Goal: Information Seeking & Learning: Find specific page/section

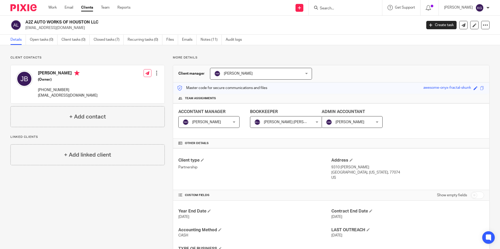
click at [331, 9] on input "Search" at bounding box center [342, 8] width 47 height 5
type input "avs"
click at [343, 21] on link at bounding box center [357, 22] width 79 height 12
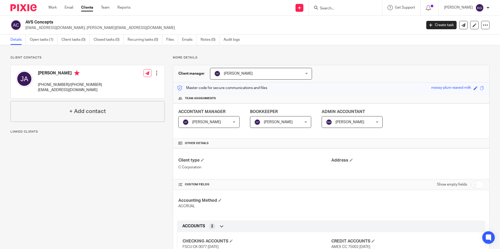
click at [168, 42] on link "Files" at bounding box center [172, 40] width 12 height 10
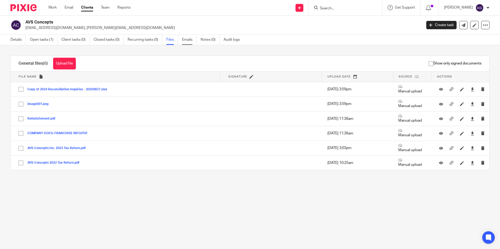
click at [190, 39] on link "Emails" at bounding box center [189, 40] width 15 height 10
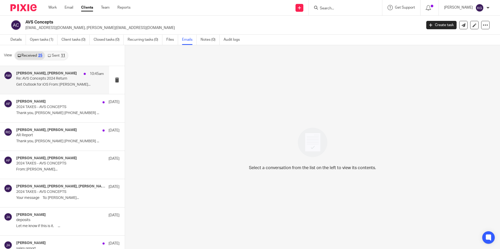
click at [54, 81] on p "Re: AVS Concepts 2024 Return" at bounding box center [51, 79] width 70 height 4
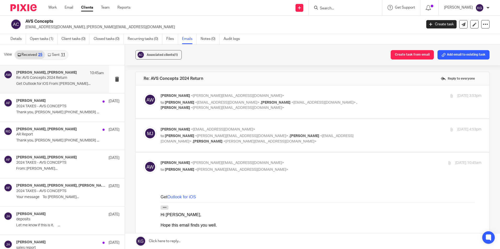
click at [275, 145] on label at bounding box center [312, 135] width 353 height 33
click at [143, 127] on input "checkbox" at bounding box center [143, 127] width 0 height 0
checkbox input "true"
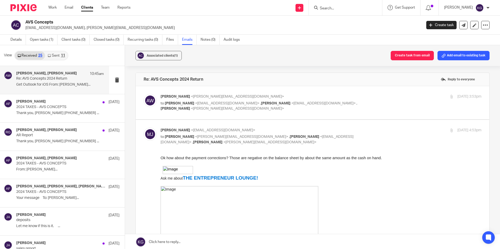
click at [229, 113] on label at bounding box center [312, 102] width 353 height 33
click at [143, 94] on input "checkbox" at bounding box center [143, 94] width 0 height 0
checkbox input "true"
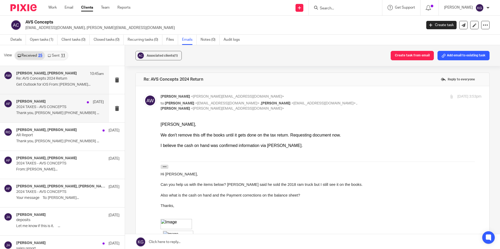
click at [66, 107] on p "2024 TAXES - AVS CONCEPTS" at bounding box center [51, 107] width 70 height 4
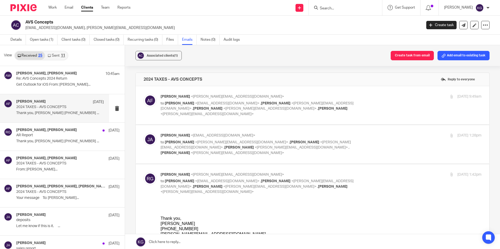
click at [261, 105] on span "Rosie Gallegos" at bounding box center [276, 104] width 30 height 4
checkbox input "true"
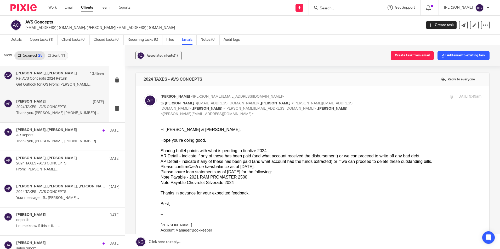
click at [60, 85] on p "Get Outlook for iOS From: Andres Figueroa..." at bounding box center [60, 85] width 88 height 4
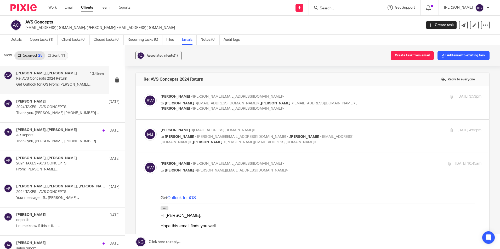
click at [58, 55] on link "Sent 11" at bounding box center [56, 55] width 22 height 8
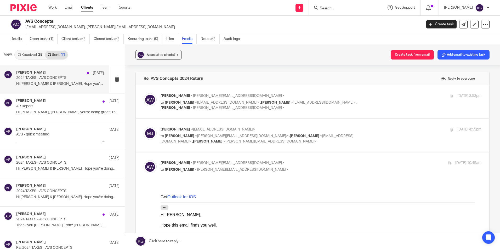
click at [73, 85] on p "Hi José & Rosie, Hope you're doing..." at bounding box center [60, 84] width 88 height 4
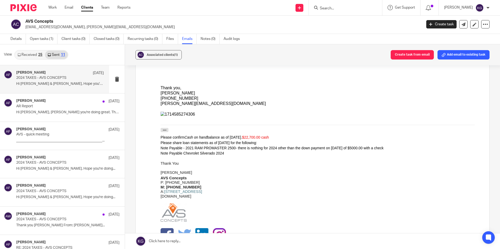
scroll to position [131, 0]
click at [32, 55] on link "Received 25" at bounding box center [30, 55] width 30 height 8
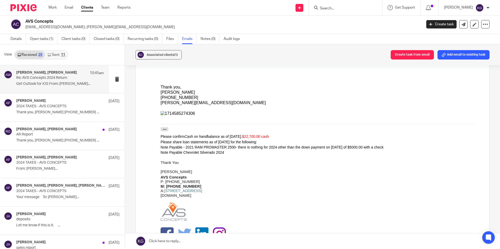
click at [60, 82] on p "Get Outlook for iOS From: Andres Figueroa..." at bounding box center [60, 84] width 88 height 4
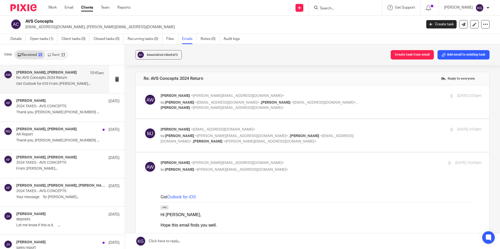
scroll to position [0, 0]
click at [87, 83] on p "Get Outlook for iOS From: Andres Figueroa..." at bounding box center [60, 84] width 88 height 4
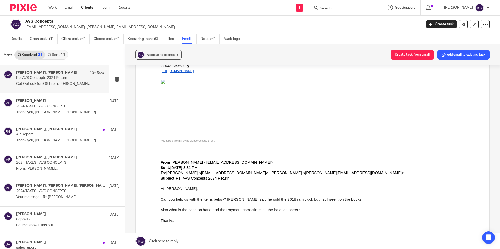
scroll to position [261, 0]
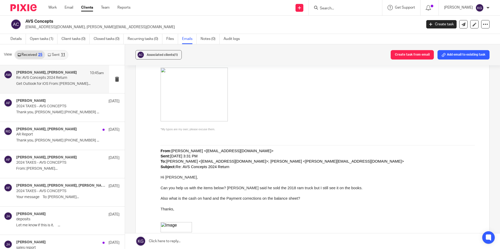
click at [342, 4] on form at bounding box center [347, 7] width 56 height 7
click at [334, 11] on form at bounding box center [347, 7] width 56 height 7
click at [331, 9] on input "Search" at bounding box center [342, 8] width 47 height 5
type input "hex"
click at [341, 26] on link at bounding box center [354, 22] width 73 height 12
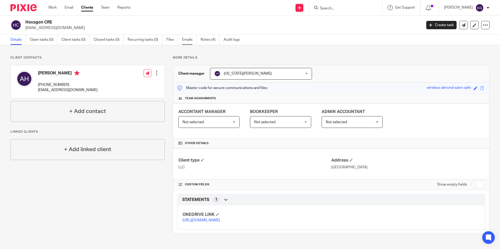
click at [186, 40] on link "Emails" at bounding box center [189, 40] width 15 height 10
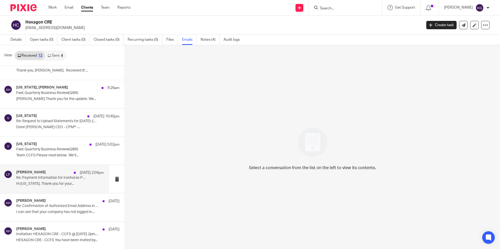
scroll to position [1, 0]
